Goal: Check status: Check status

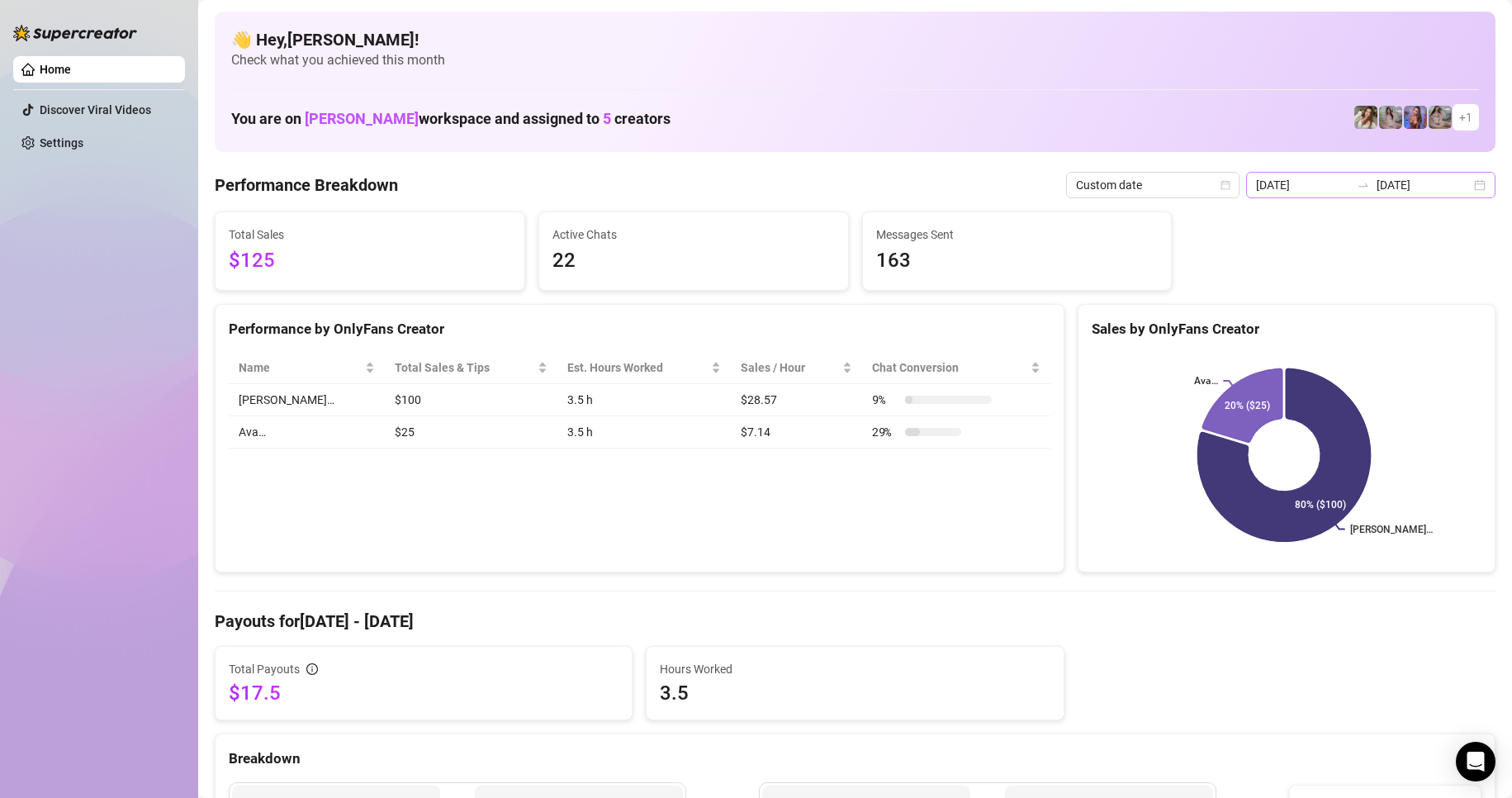
click at [1470, 188] on div "[DATE] [DATE]" at bounding box center [1371, 185] width 250 height 26
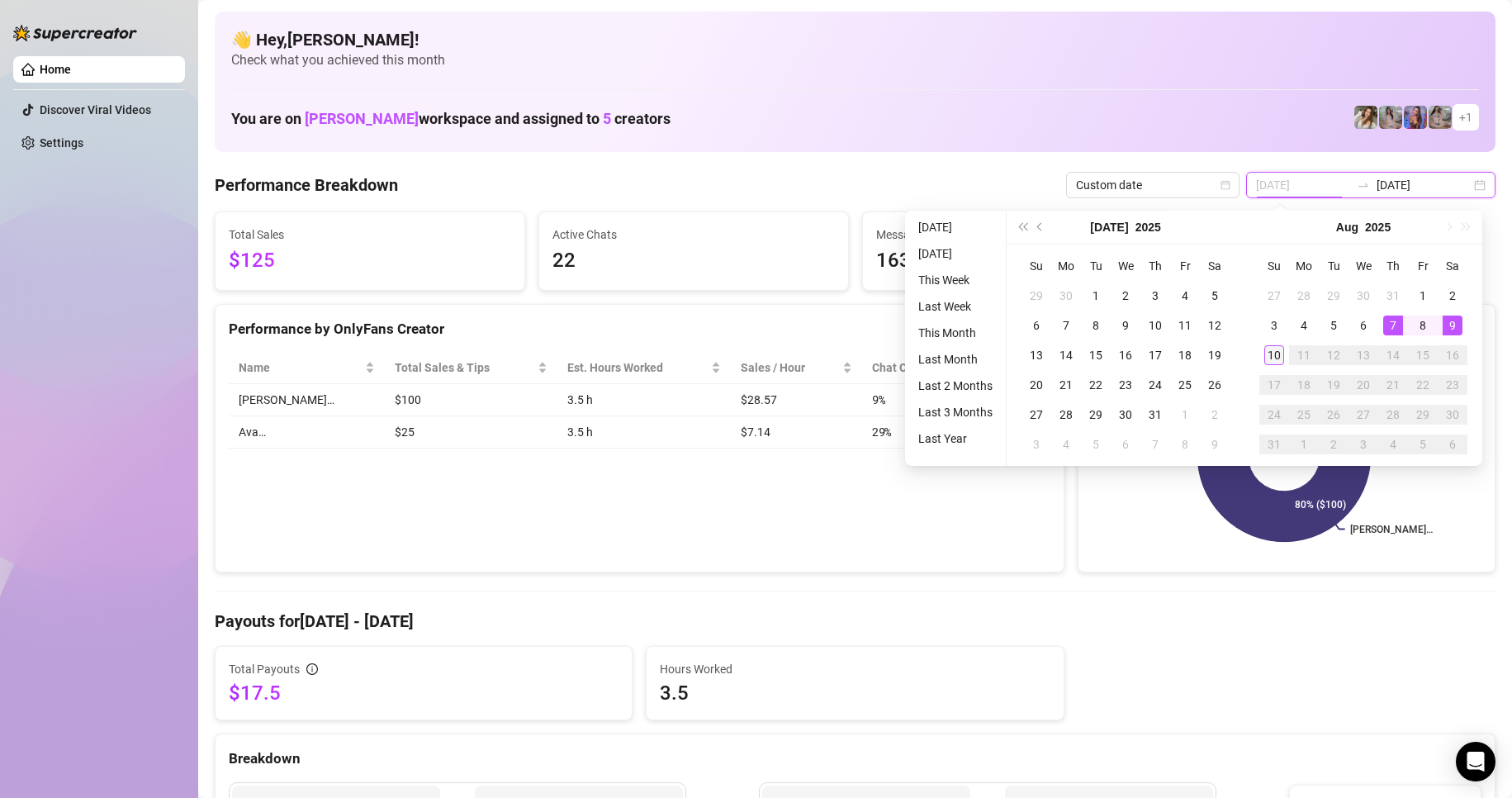
type input "[DATE]"
click at [1282, 355] on div "10" at bounding box center [1274, 355] width 19 height 19
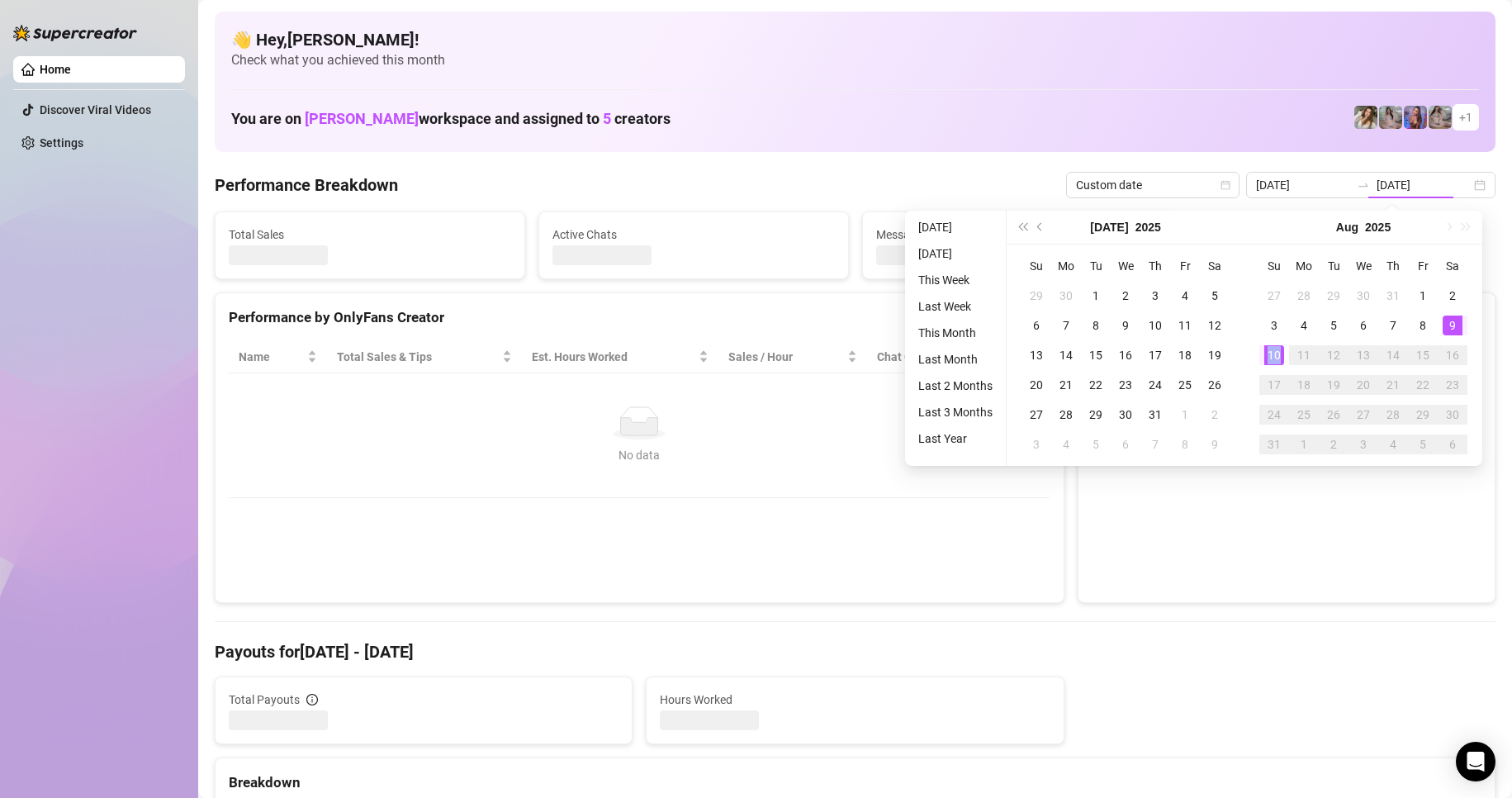
type input "[DATE]"
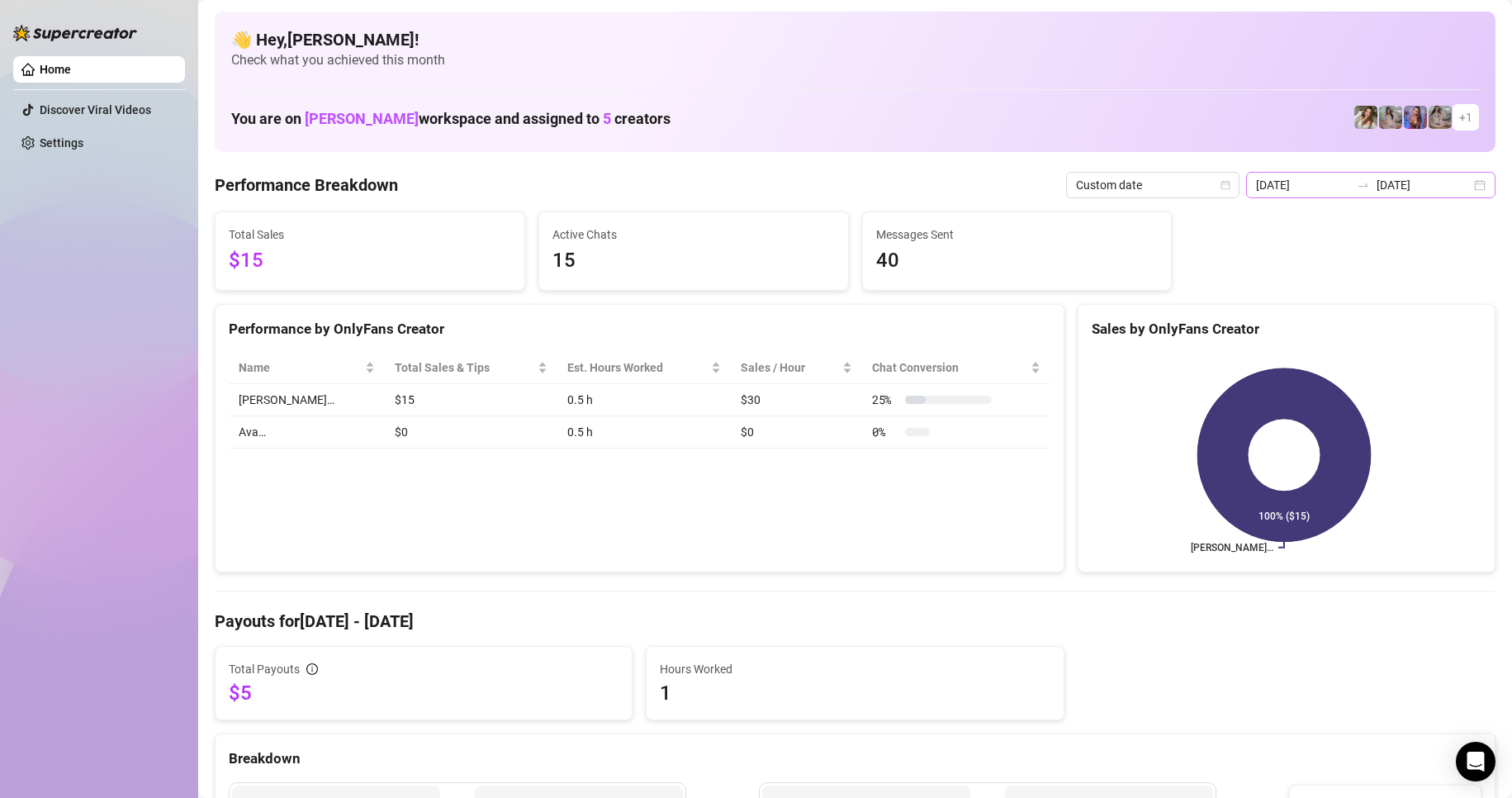
click at [1471, 180] on div "[DATE] [DATE]" at bounding box center [1371, 185] width 250 height 26
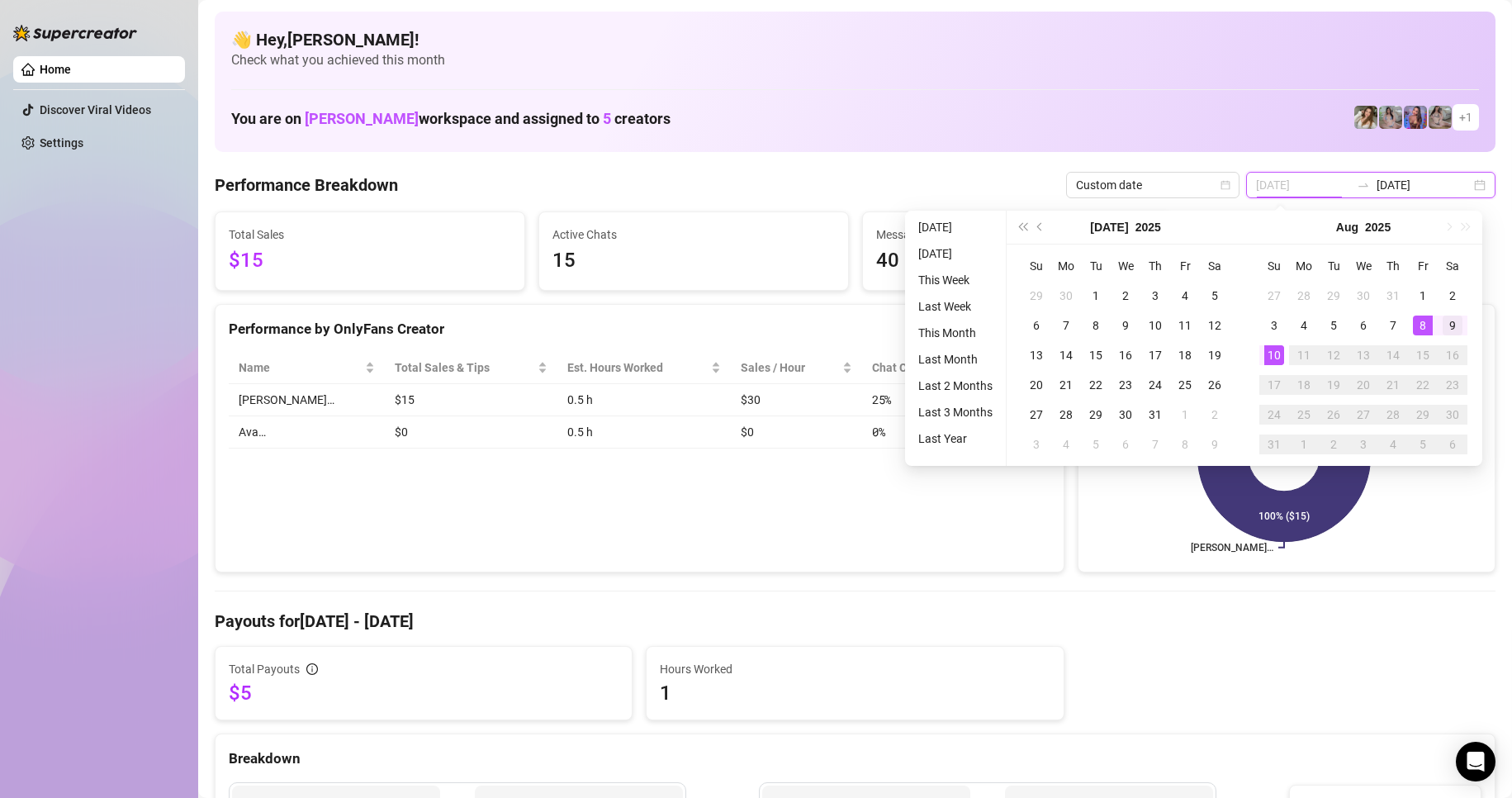
type input "[DATE]"
click at [1443, 321] on div "9" at bounding box center [1453, 325] width 19 height 19
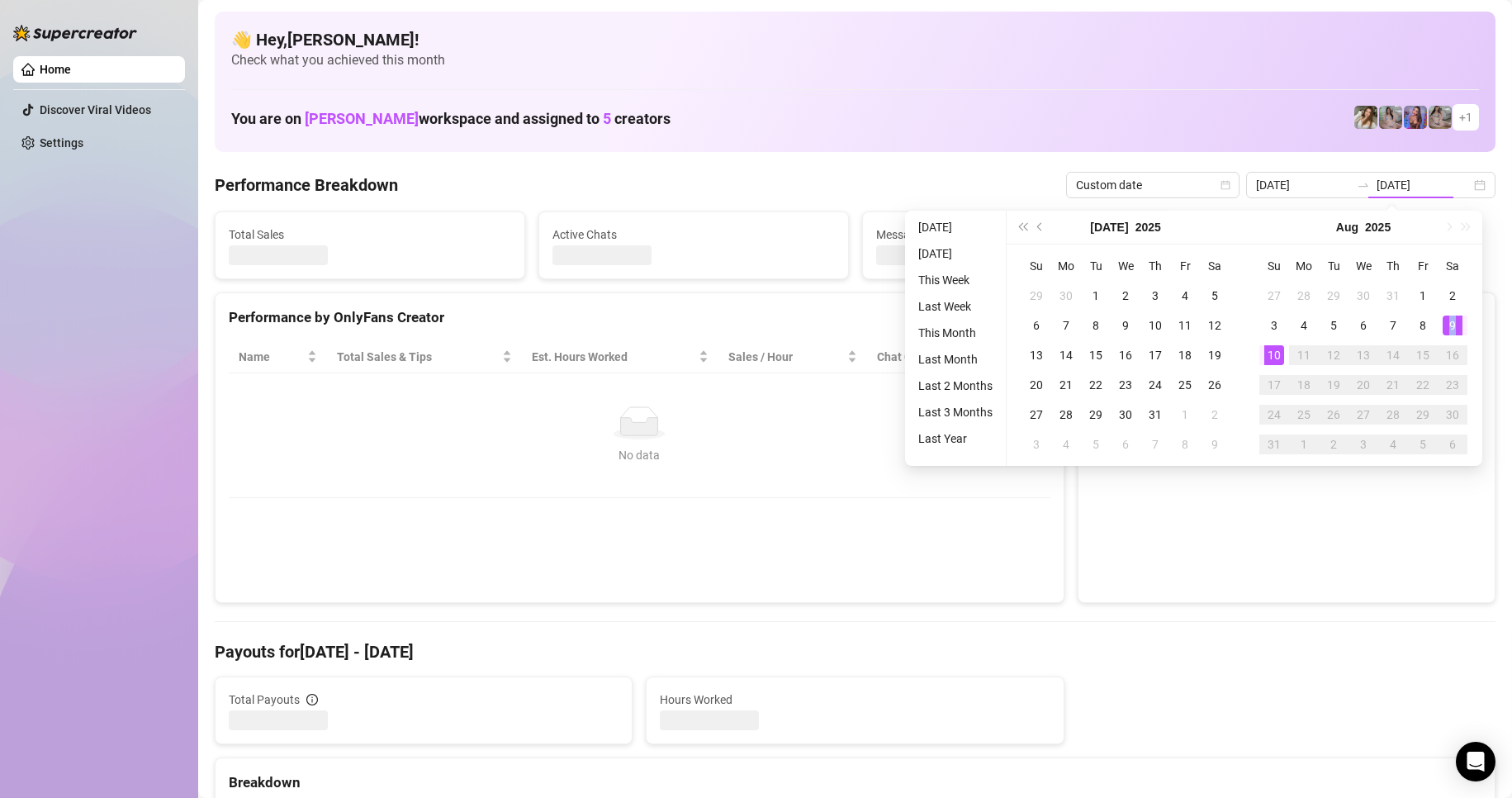
type input "[DATE]"
